Goal: Task Accomplishment & Management: Manage account settings

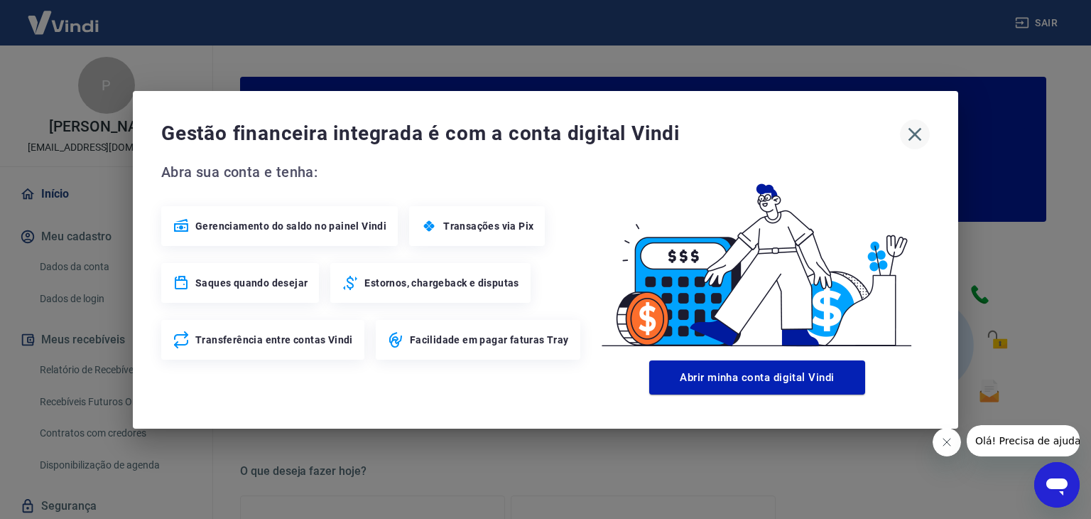
click at [914, 119] on button "button" at bounding box center [915, 134] width 30 height 30
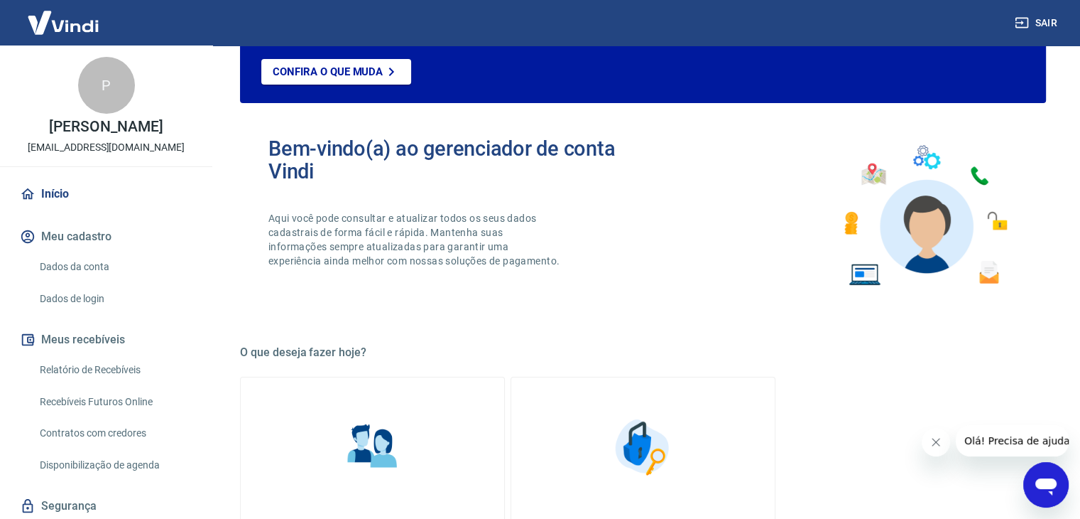
scroll to position [142, 0]
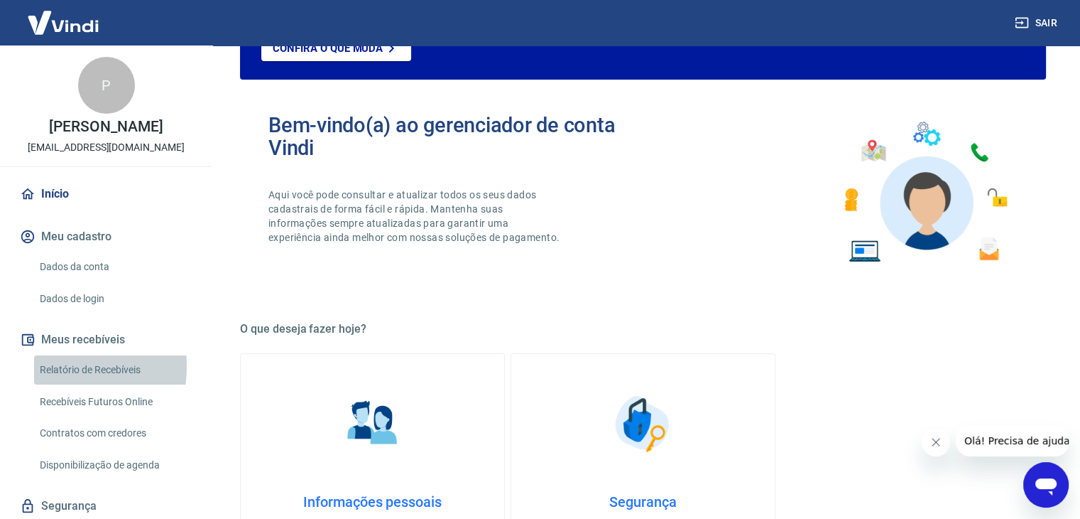
click at [54, 367] on link "Relatório de Recebíveis" at bounding box center [114, 369] width 161 height 29
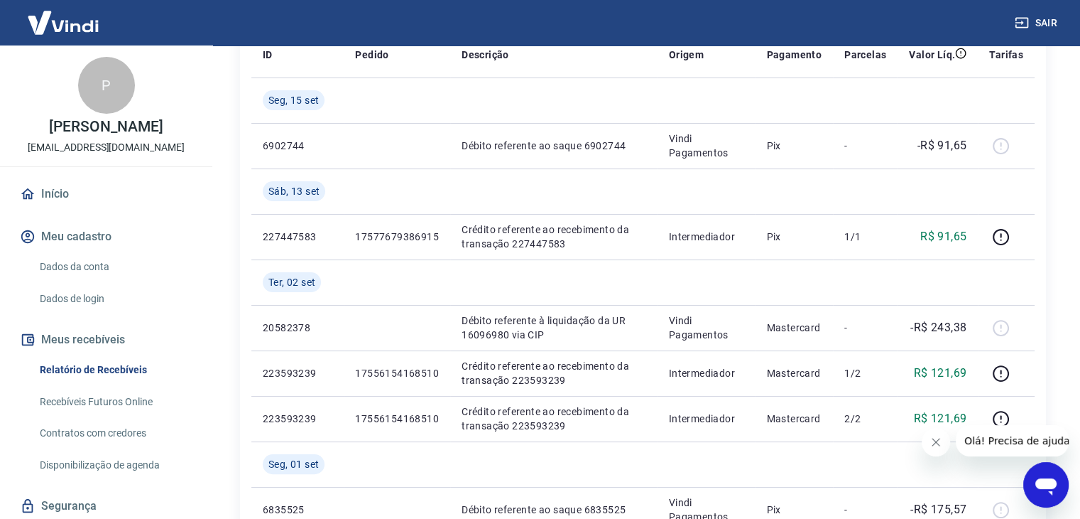
click at [43, 200] on link "Início" at bounding box center [106, 193] width 178 height 31
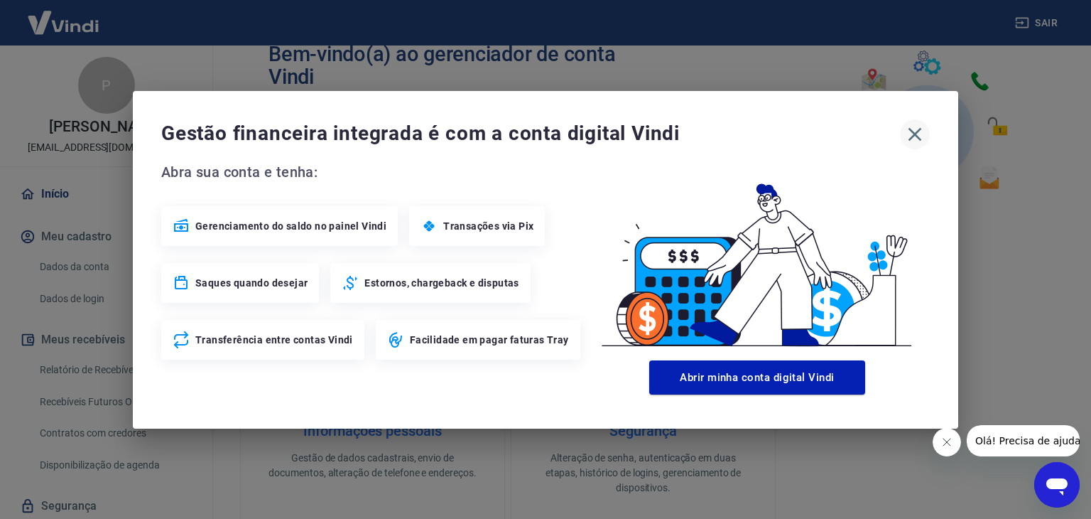
click at [918, 131] on icon "button" at bounding box center [915, 133] width 13 height 13
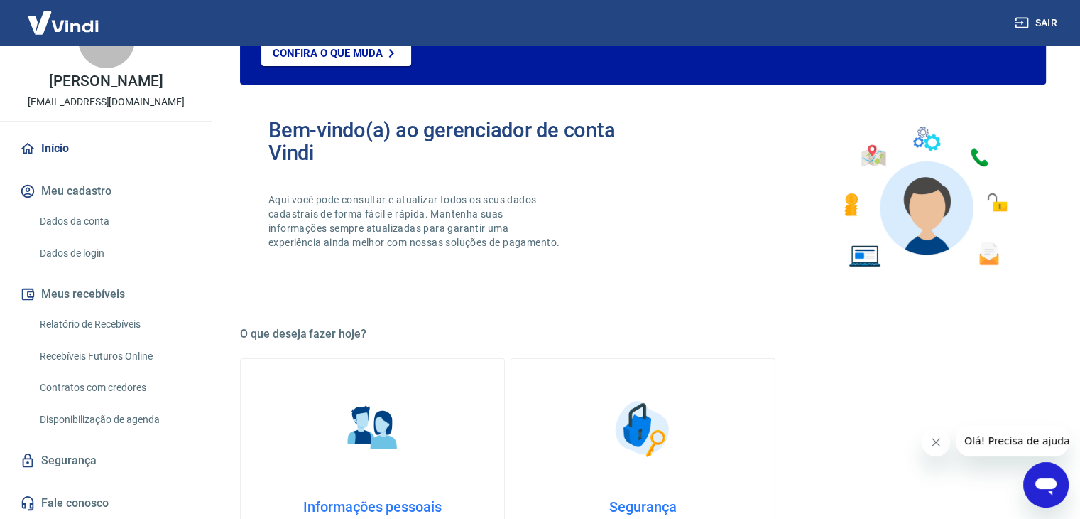
scroll to position [142, 0]
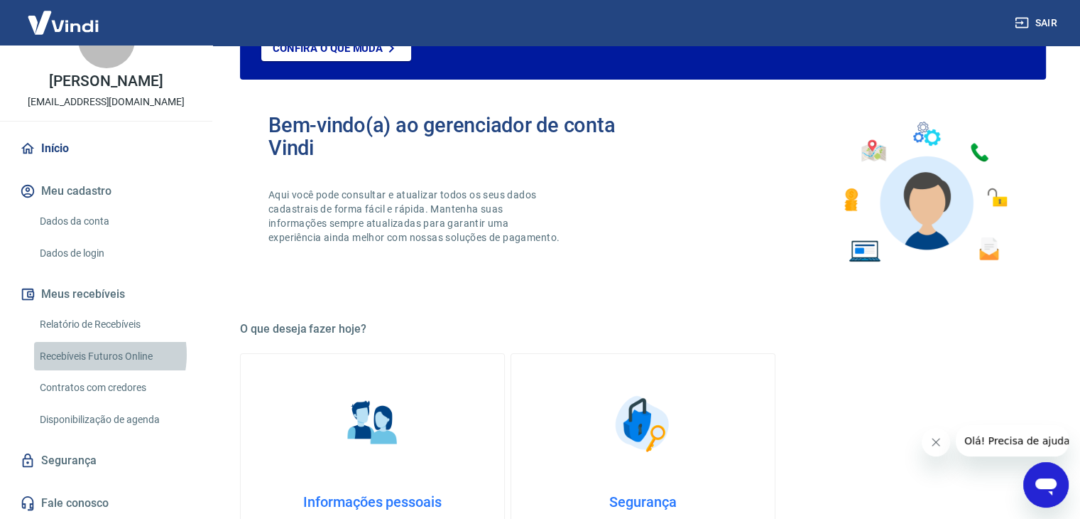
click at [94, 354] on link "Recebíveis Futuros Online" at bounding box center [114, 356] width 161 height 29
click at [70, 223] on link "Dados da conta" at bounding box center [114, 221] width 161 height 29
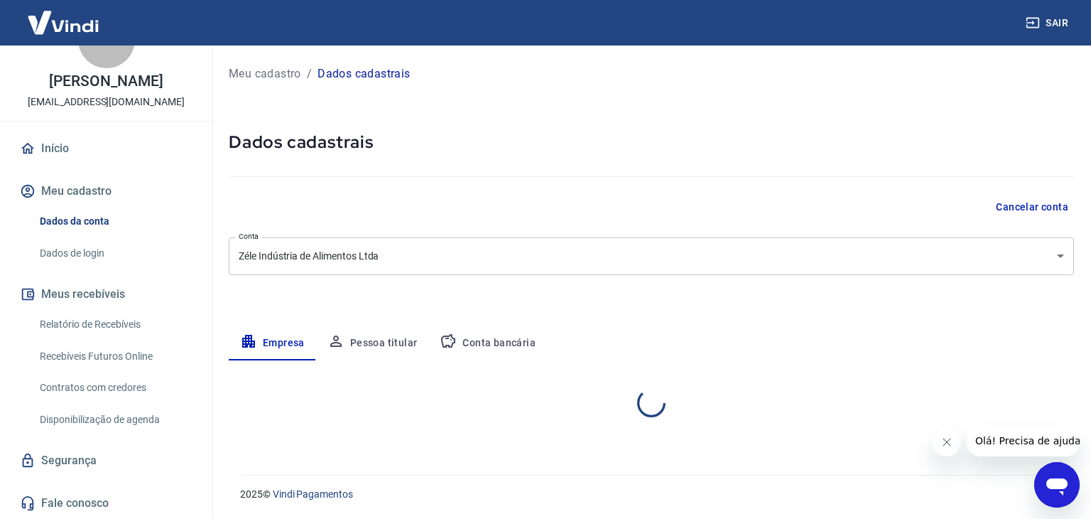
select select "RS"
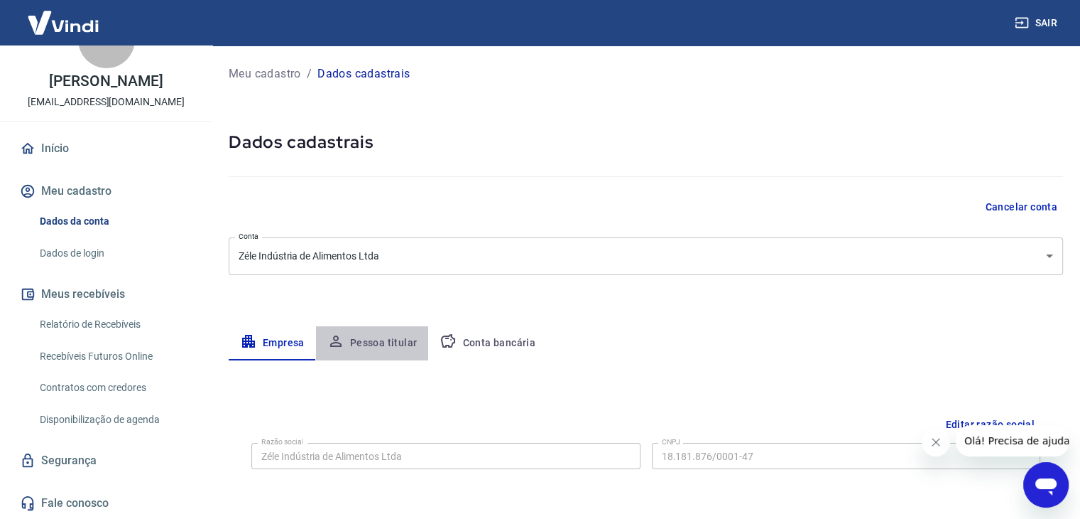
click at [363, 339] on button "Pessoa titular" at bounding box center [372, 343] width 113 height 34
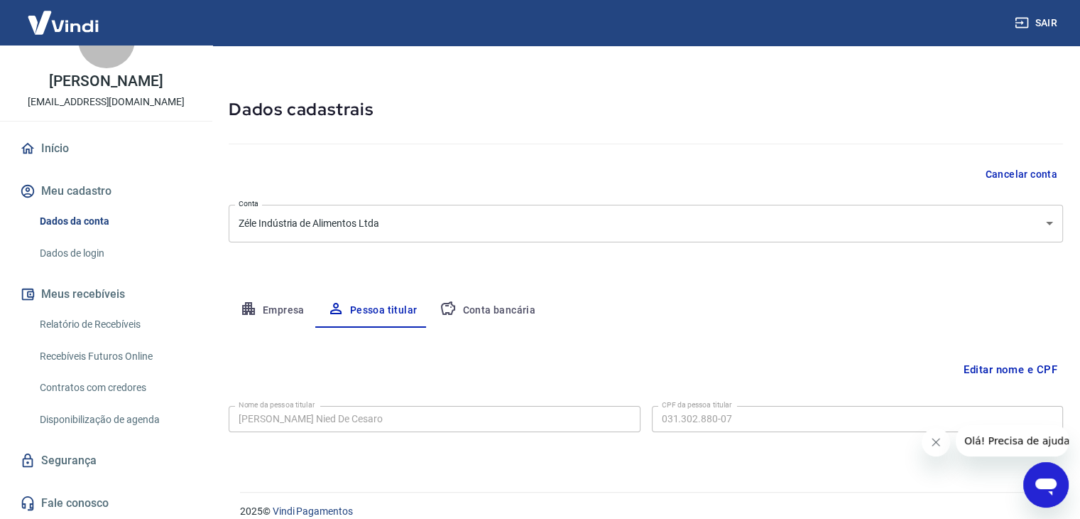
scroll to position [49, 0]
